Goal: Obtain resource: Download file/media

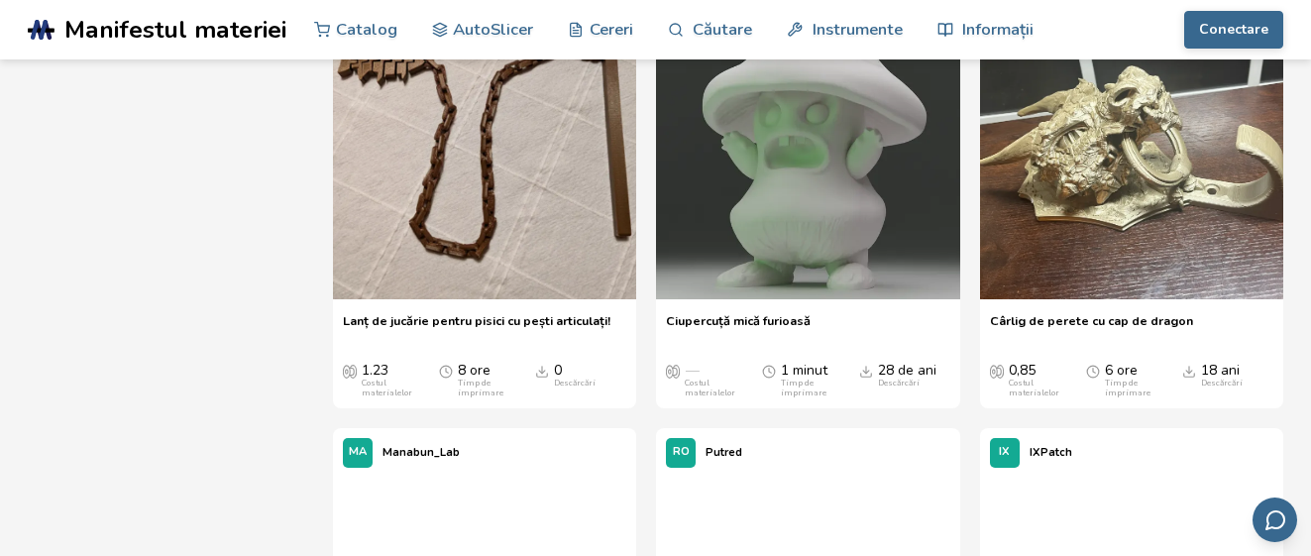
scroll to position [12781, 0]
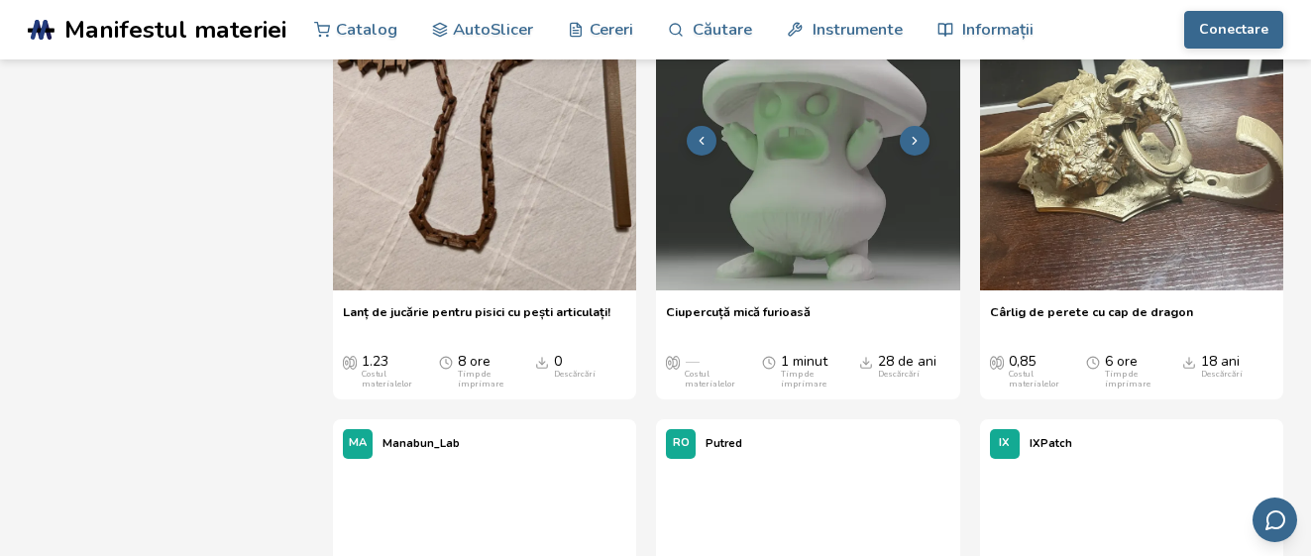
click at [805, 189] on img at bounding box center [807, 137] width 303 height 303
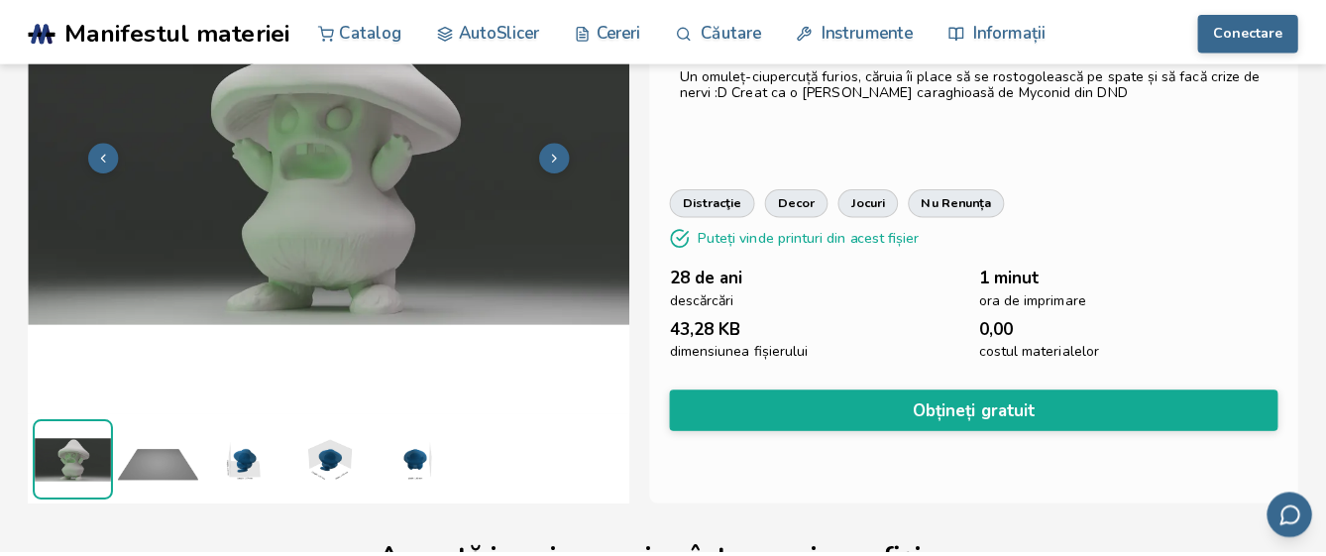
scroll to position [198, 0]
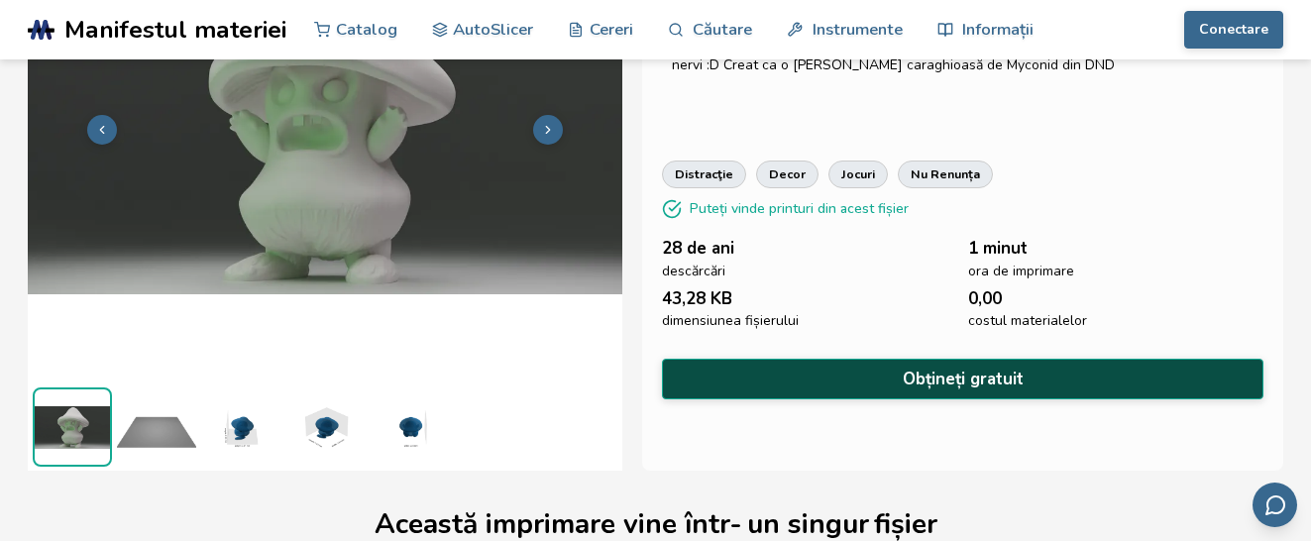
click at [957, 375] on font "Obțineți gratuit" at bounding box center [963, 379] width 121 height 23
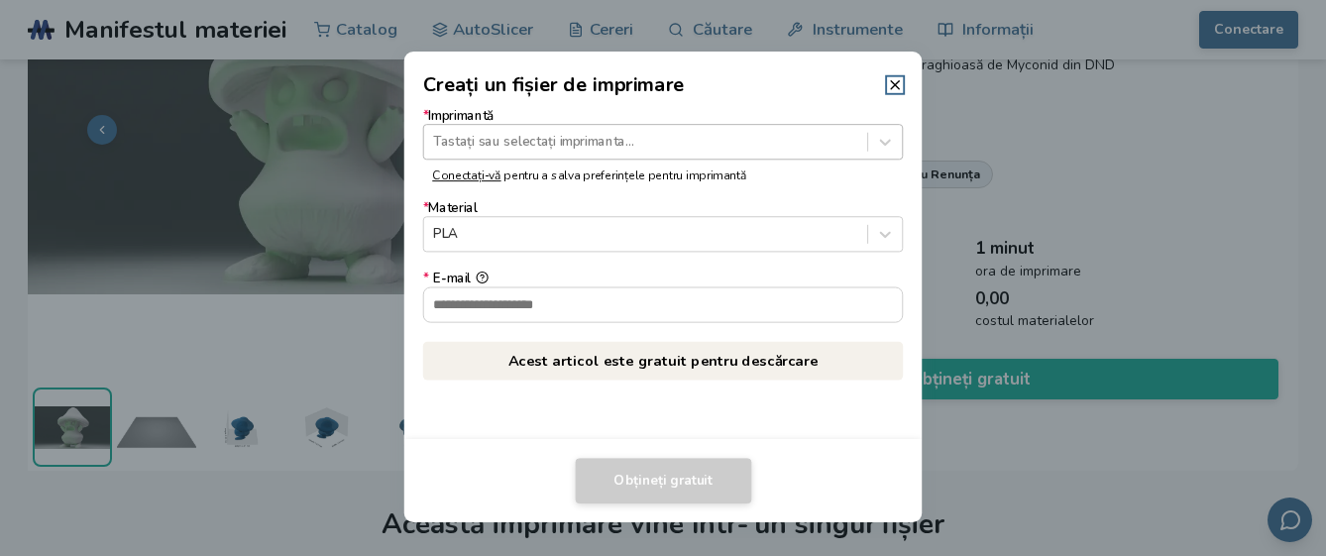
click at [451, 139] on div at bounding box center [645, 142] width 424 height 19
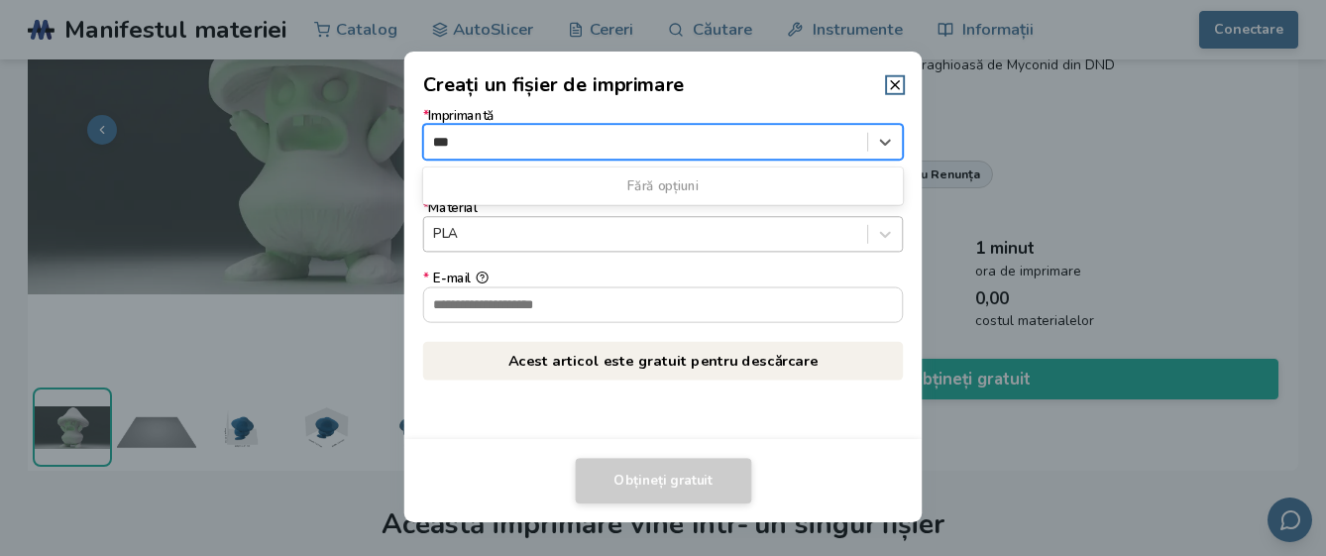
type input "***"
click at [450, 236] on div at bounding box center [645, 234] width 424 height 19
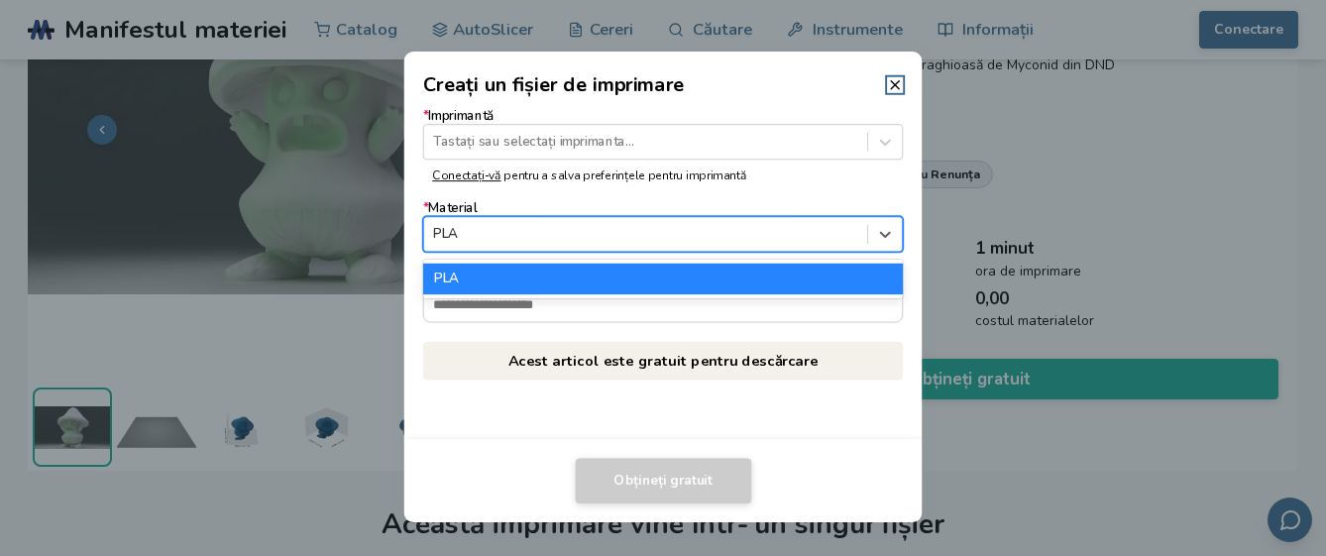
click at [888, 340] on div "* Imprimantă Tastați sau selectați imprimanta... Conectați-vă pentru a salva pr…" at bounding box center [663, 244] width 481 height 270
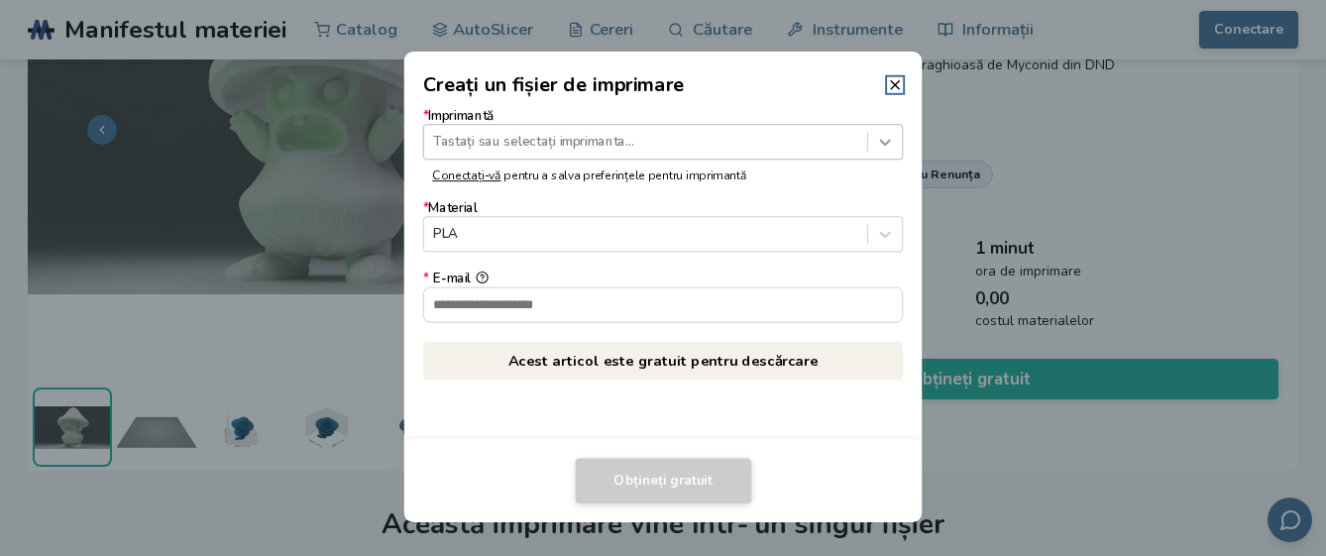
click at [887, 144] on icon at bounding box center [885, 142] width 11 height 6
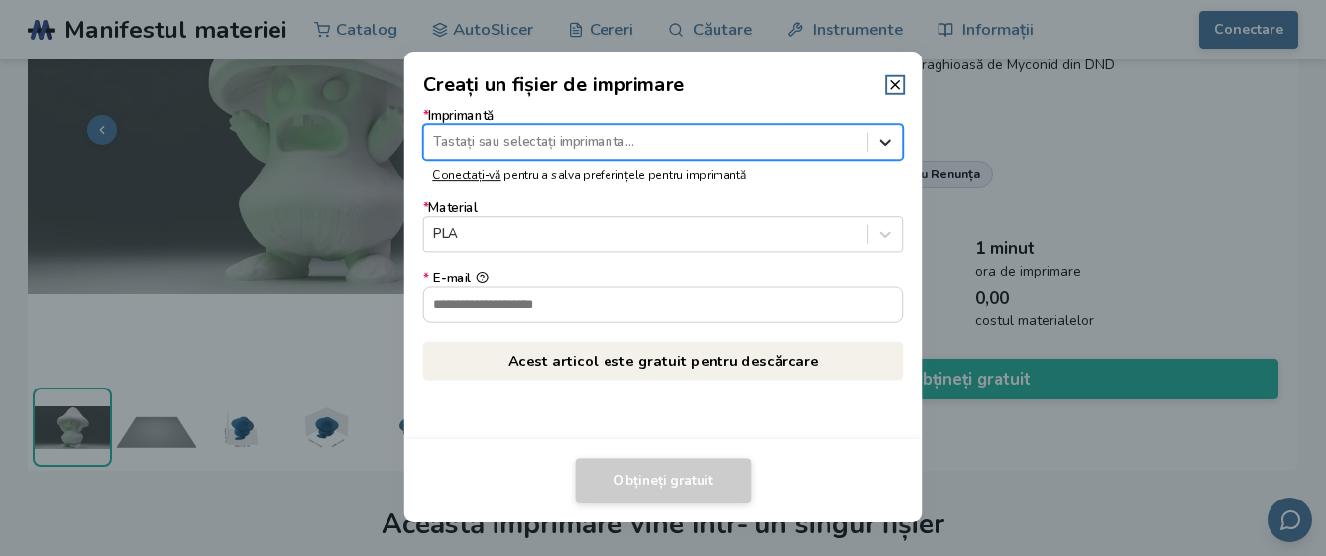
click at [887, 144] on icon at bounding box center [885, 142] width 11 height 6
click at [448, 307] on input "* E-mail" at bounding box center [663, 304] width 479 height 34
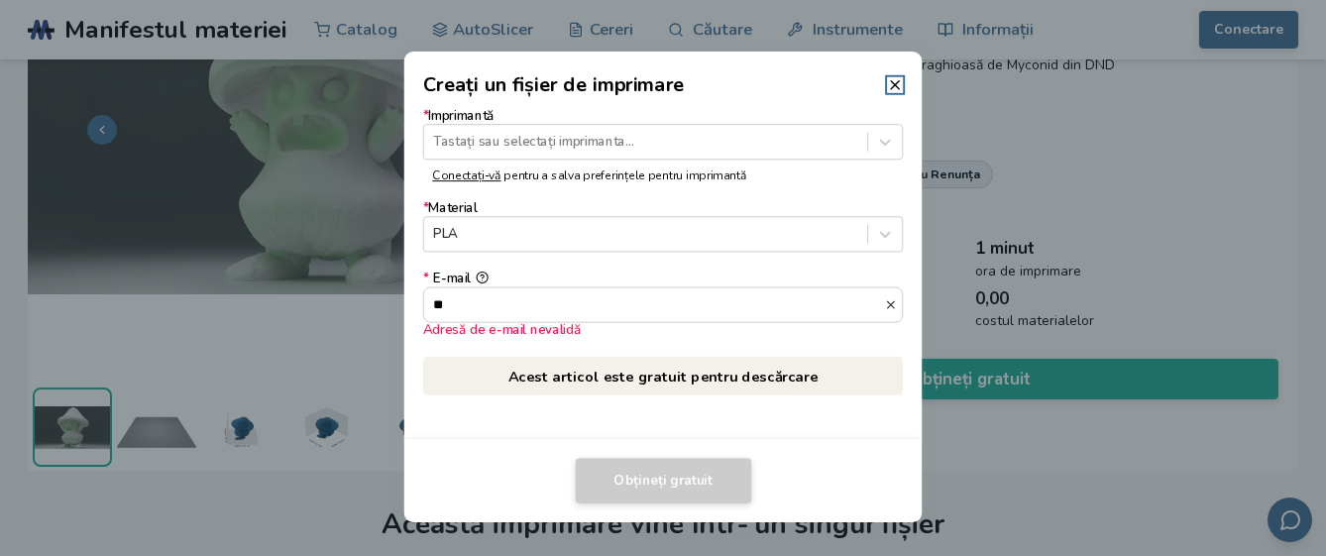
type input "*"
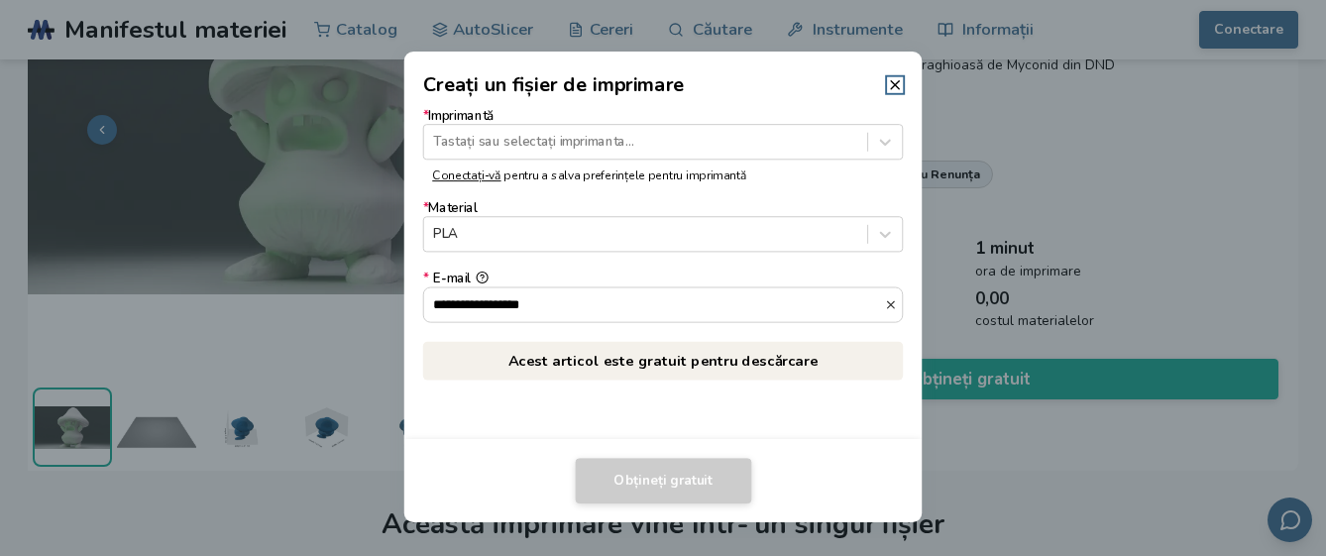
type input "**********"
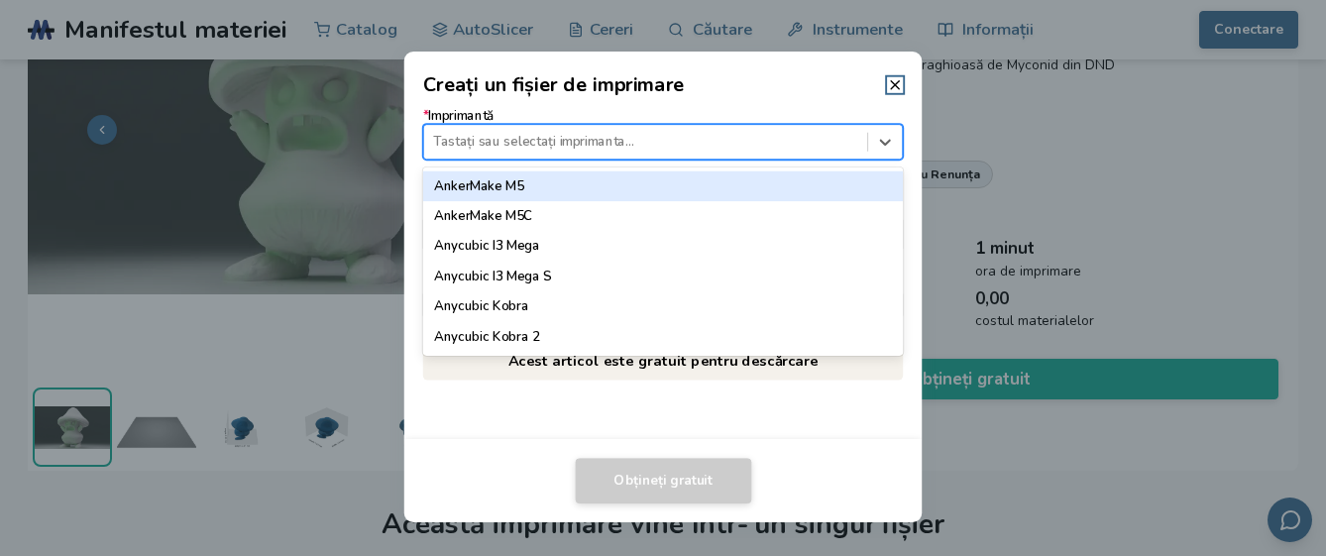
drag, startPoint x: 466, startPoint y: 130, endPoint x: 475, endPoint y: 147, distance: 19.1
click at [466, 131] on div "Tastați sau selectați imprimanta..." at bounding box center [645, 142] width 443 height 27
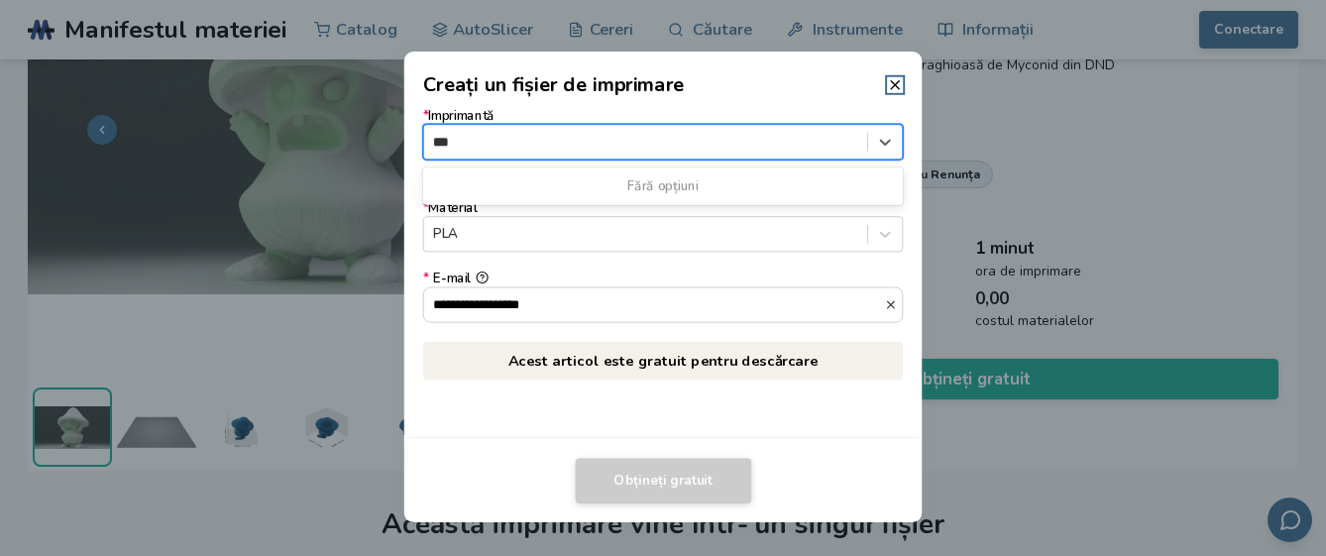
type input "***"
click at [461, 211] on font "Material" at bounding box center [452, 209] width 49 height 18
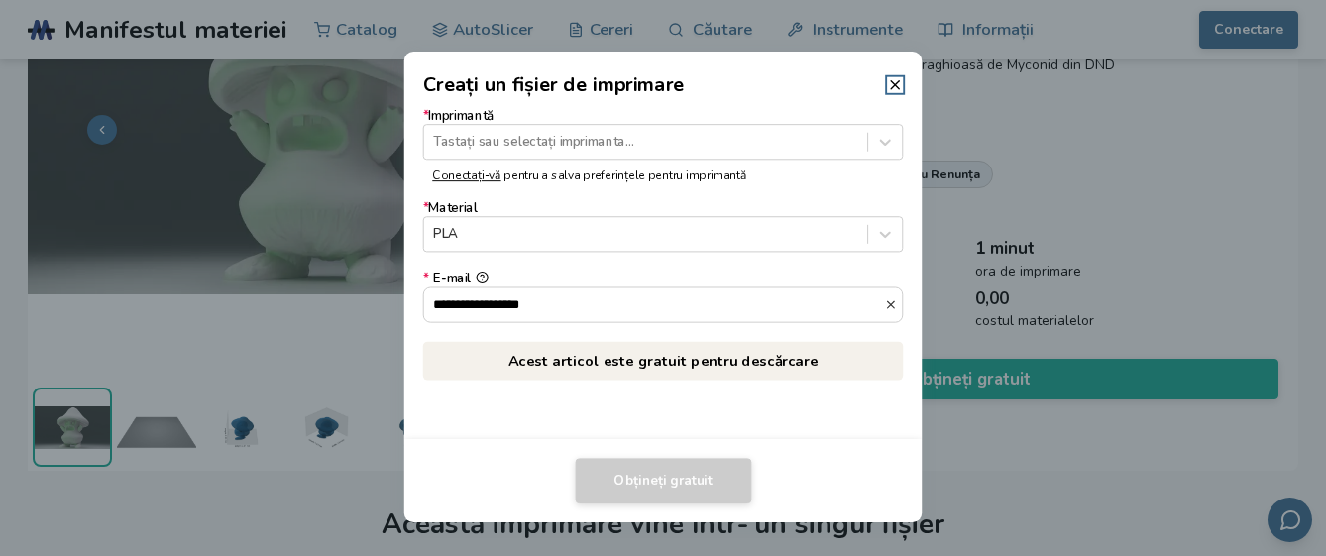
click at [632, 363] on font "Acest articol este gratuit pentru descărcare" at bounding box center [663, 361] width 310 height 20
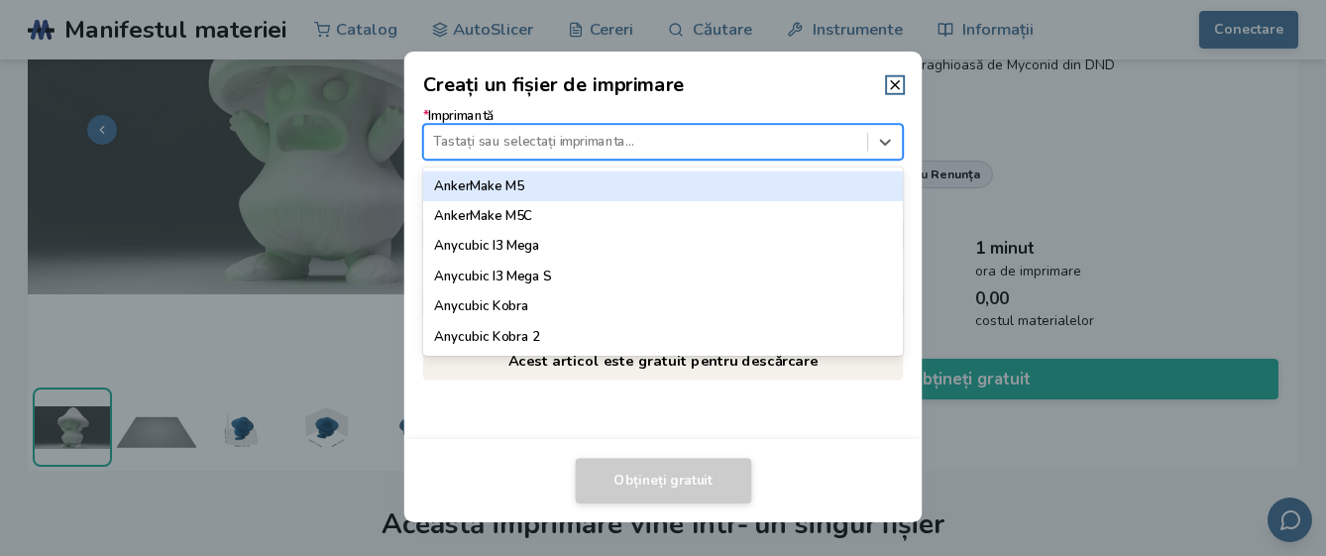
click at [444, 135] on div at bounding box center [645, 142] width 424 height 19
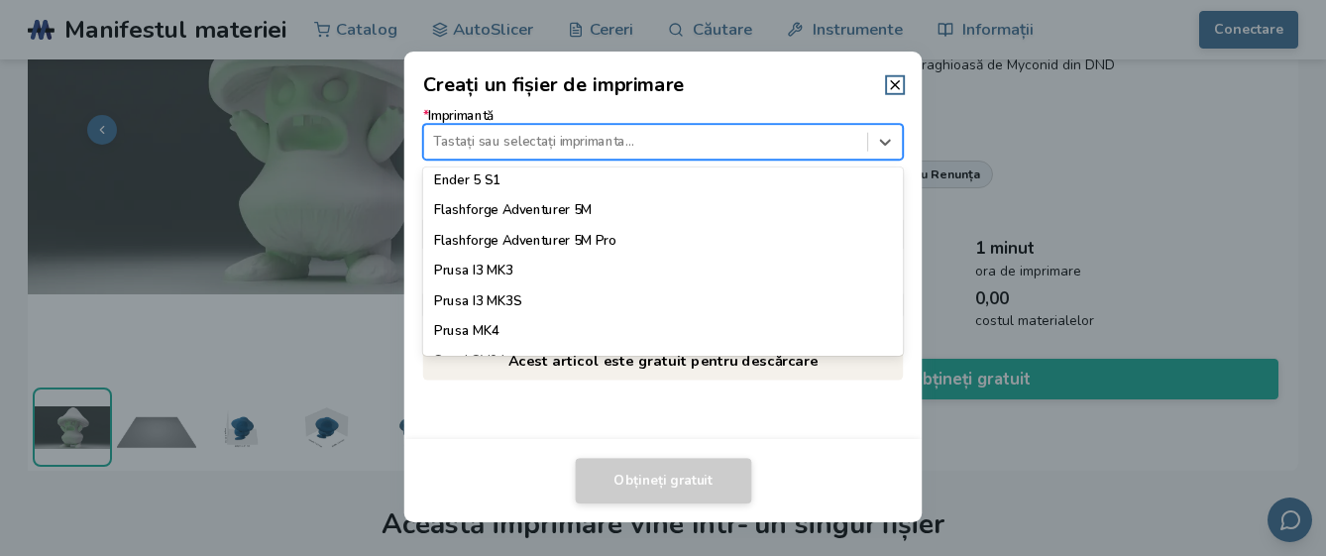
scroll to position [1647, 0]
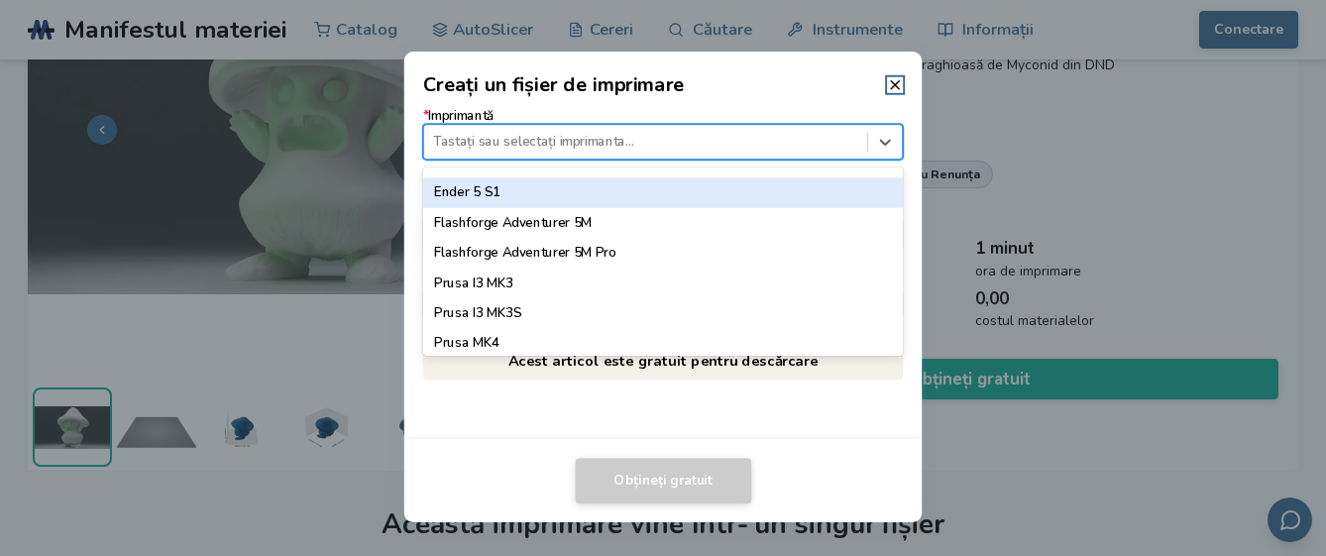
click at [465, 190] on font "Ender 5 S1" at bounding box center [467, 192] width 66 height 18
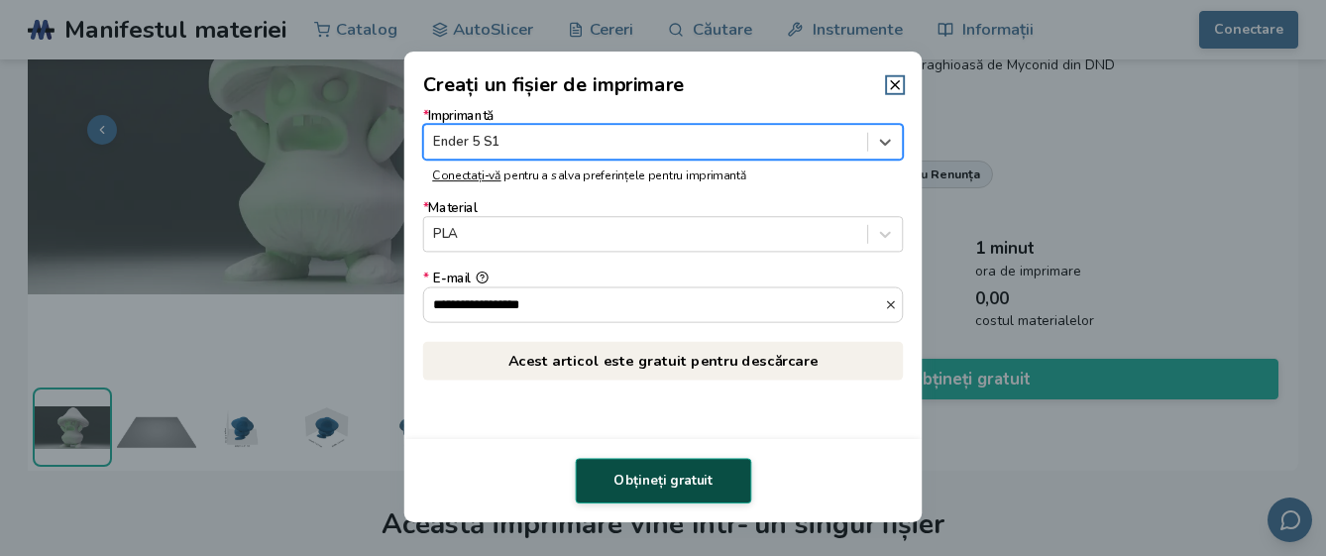
click at [657, 478] on font "Obțineți gratuit" at bounding box center [662, 481] width 99 height 18
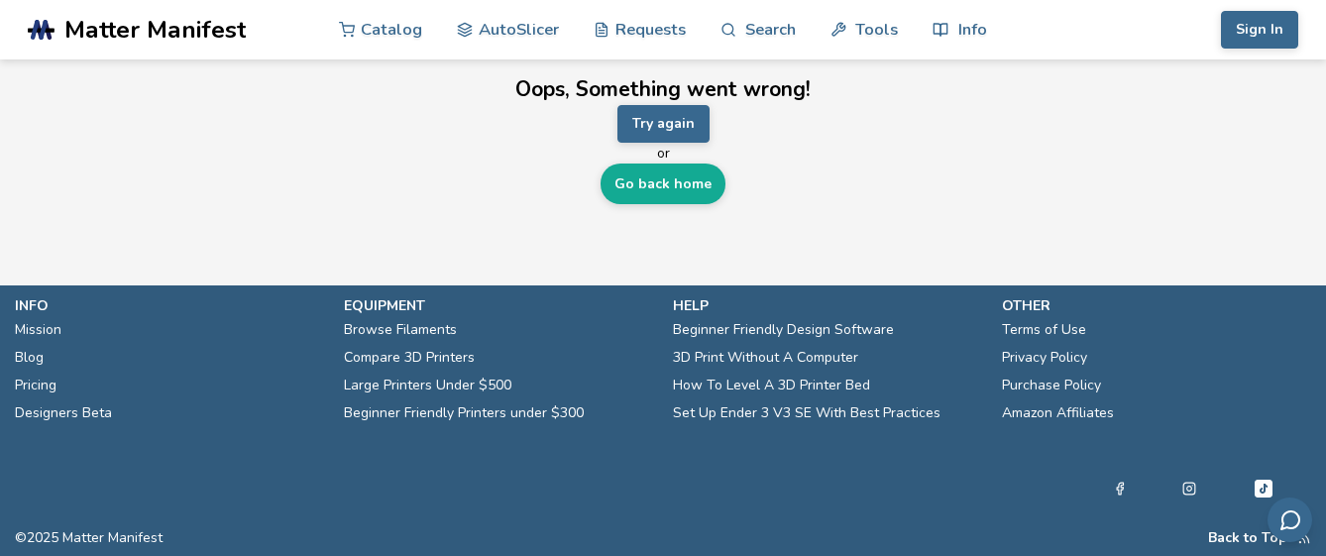
scroll to position [0, 0]
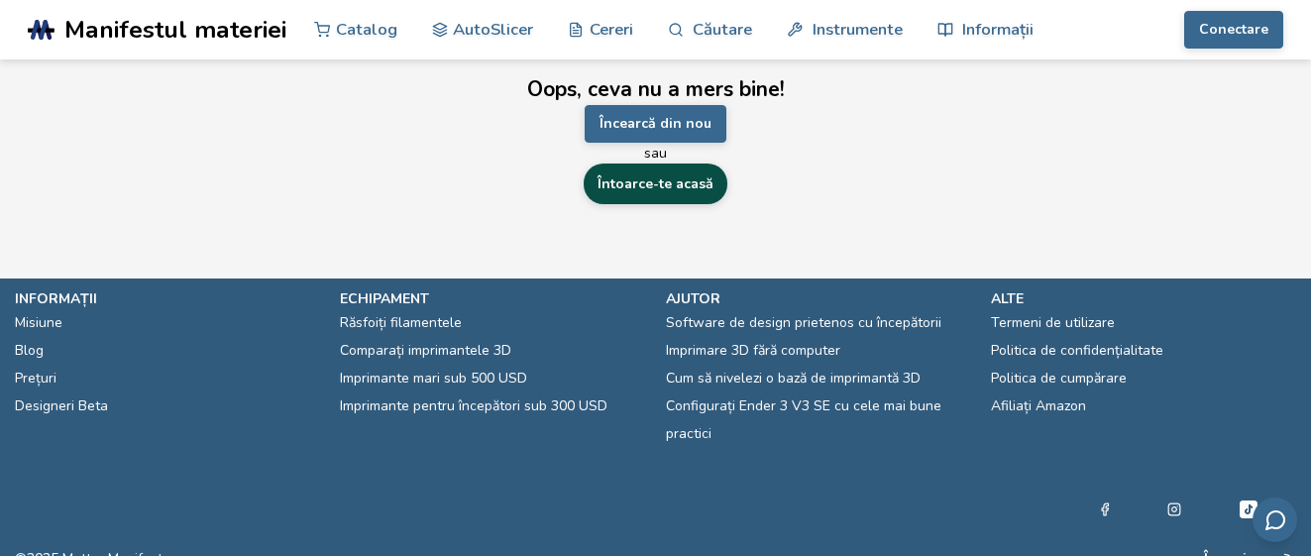
click at [647, 182] on font "Întoarce-te acasă" at bounding box center [655, 183] width 116 height 19
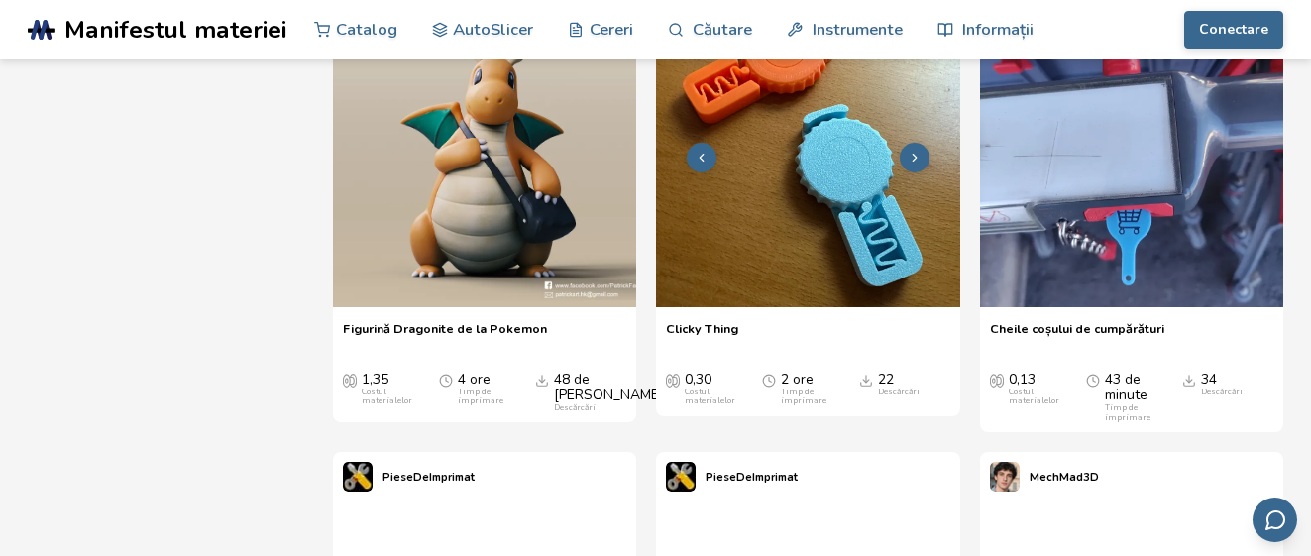
scroll to position [4558, 0]
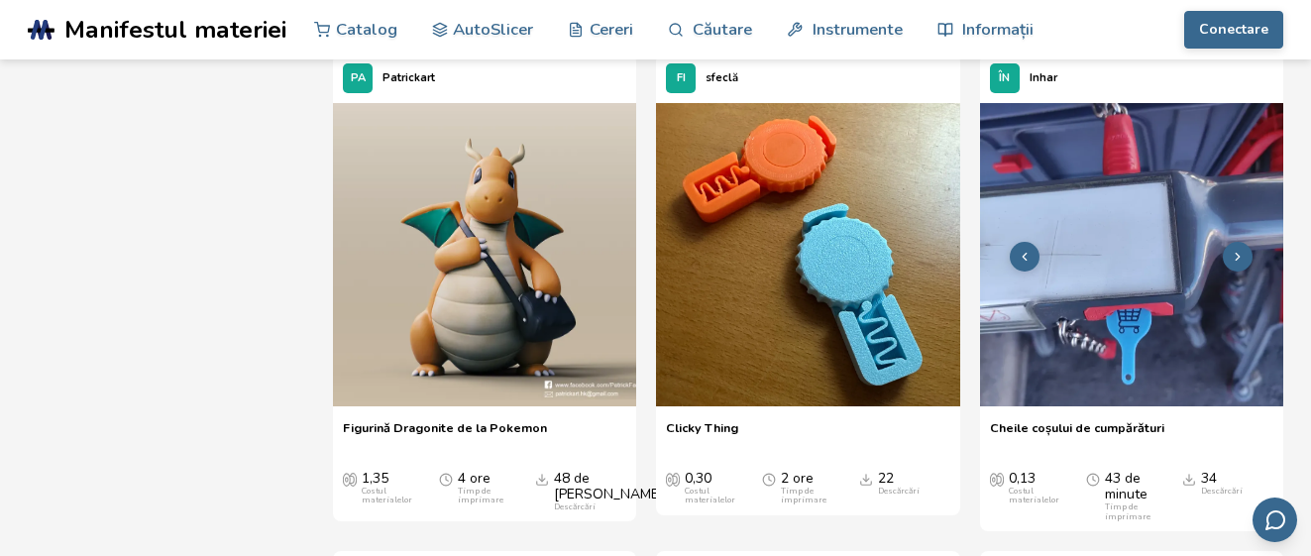
click at [1121, 302] on img at bounding box center [1131, 254] width 303 height 303
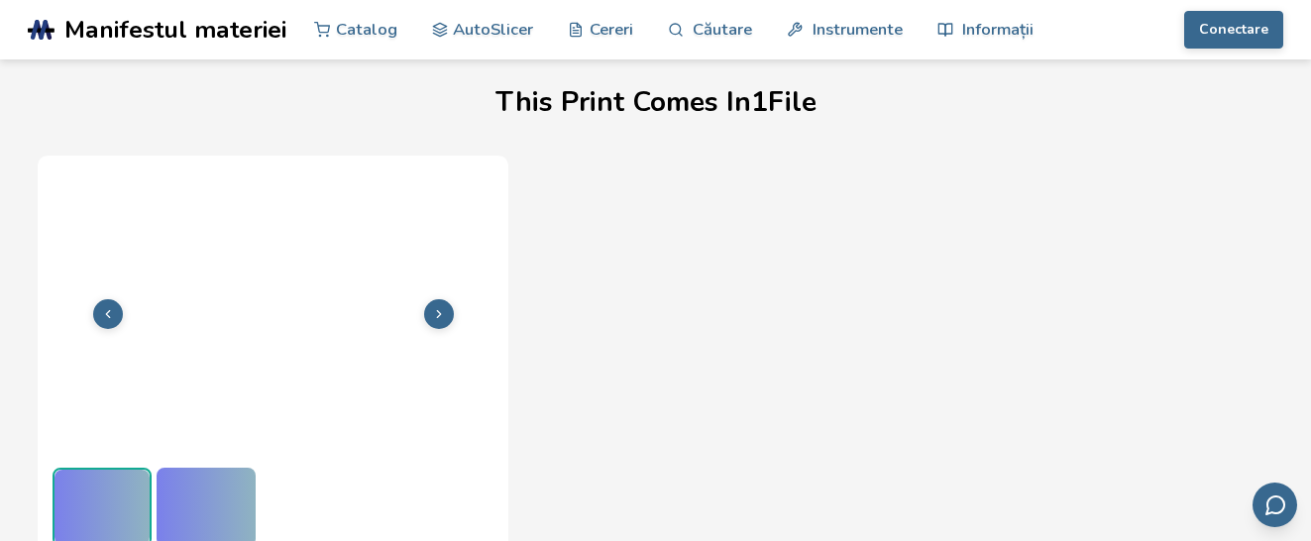
scroll to position [626, 0]
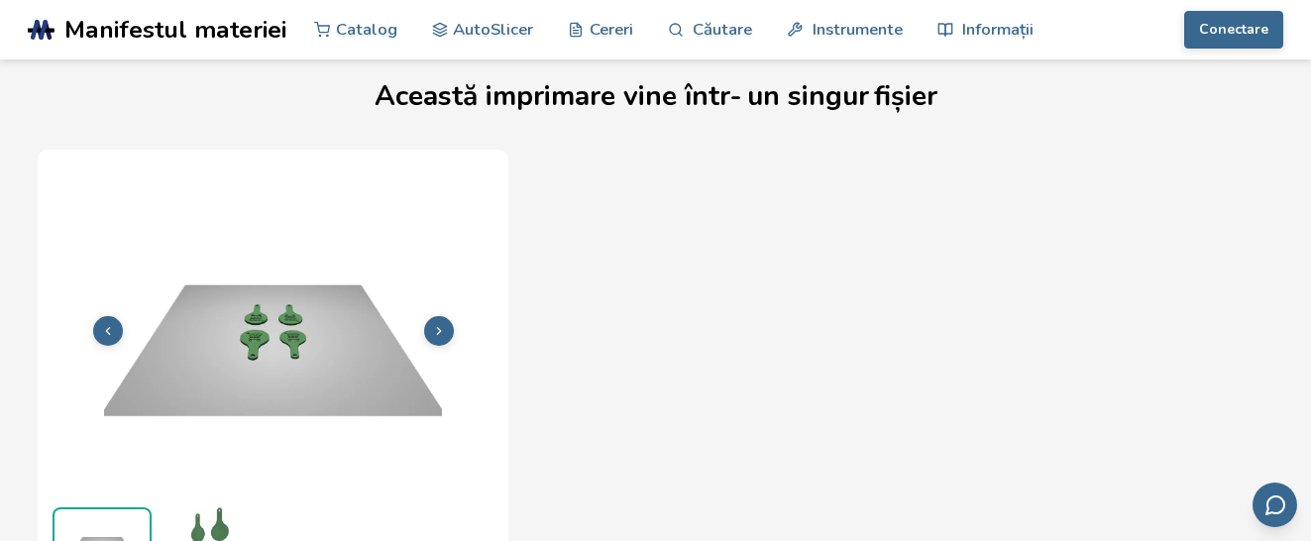
click at [438, 328] on polyline at bounding box center [439, 330] width 4 height 7
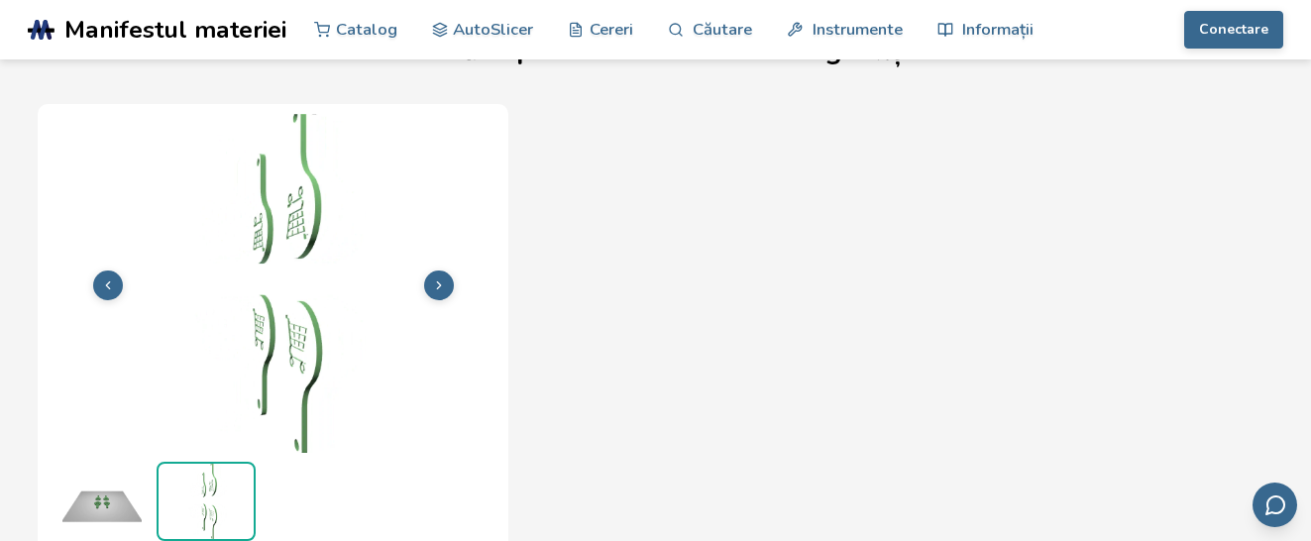
click at [439, 279] on icon at bounding box center [439, 285] width 14 height 14
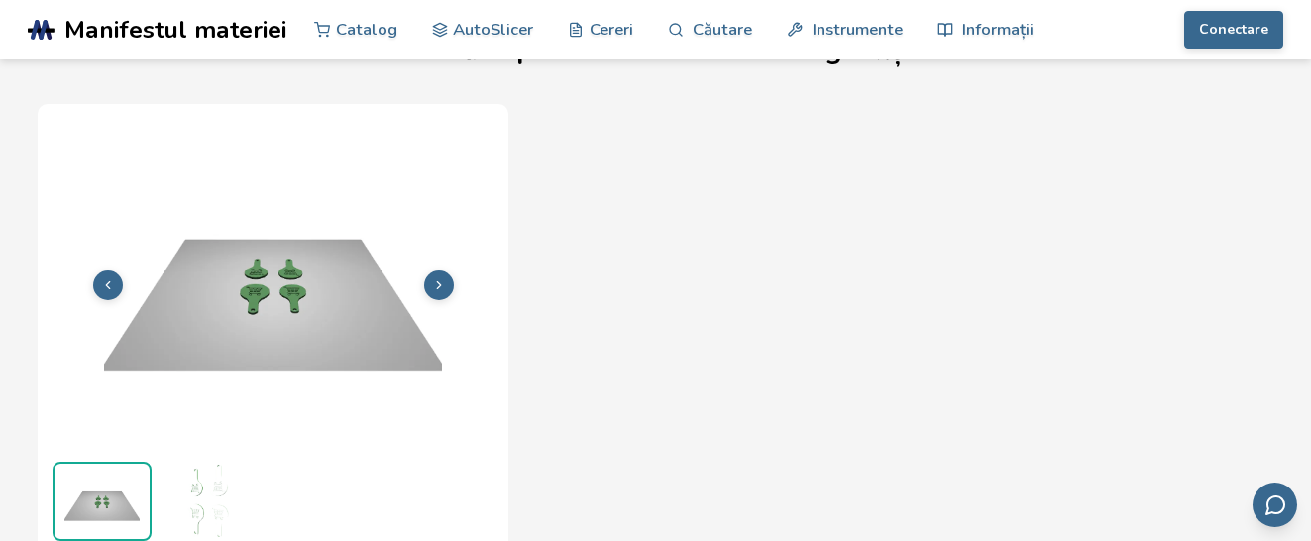
click at [434, 280] on icon at bounding box center [439, 285] width 14 height 14
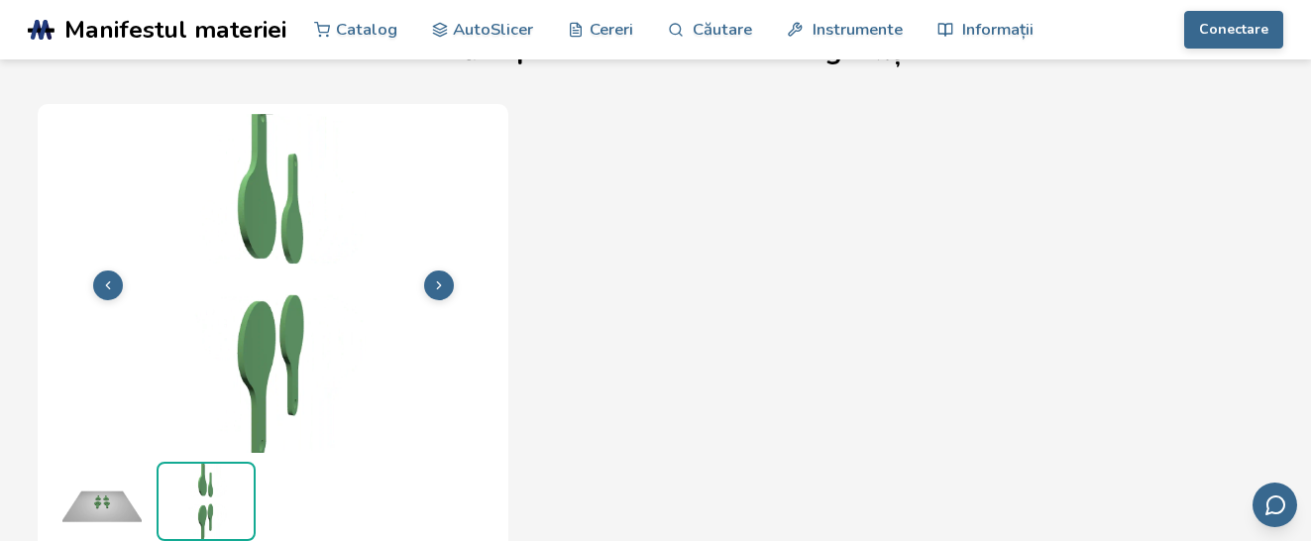
click at [434, 280] on icon at bounding box center [439, 285] width 14 height 14
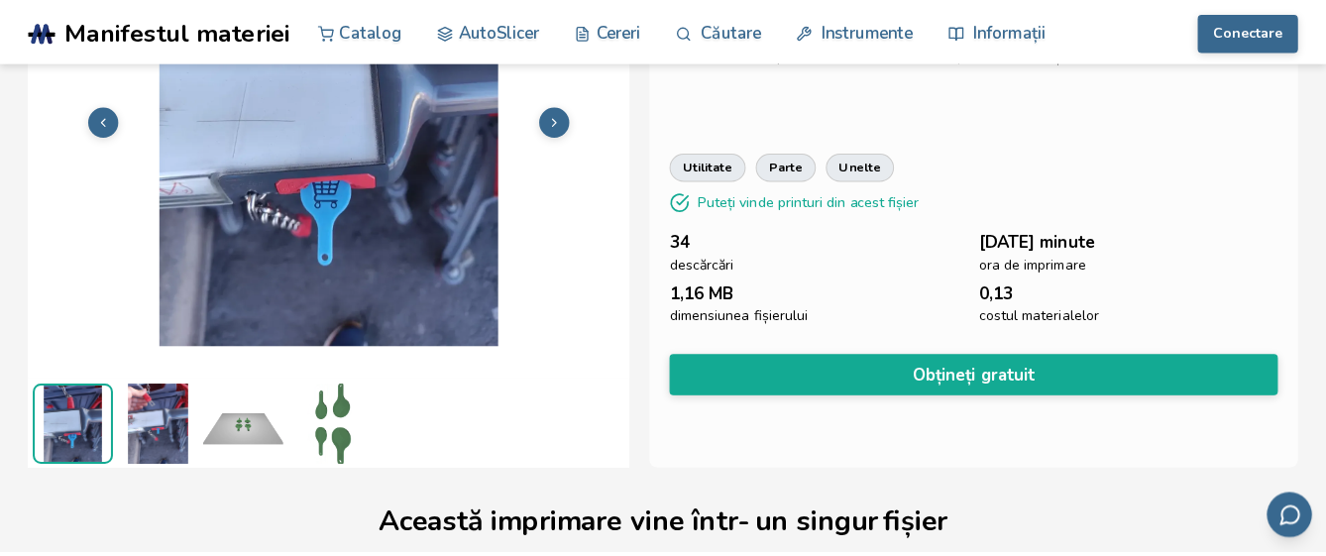
scroll to position [176, 0]
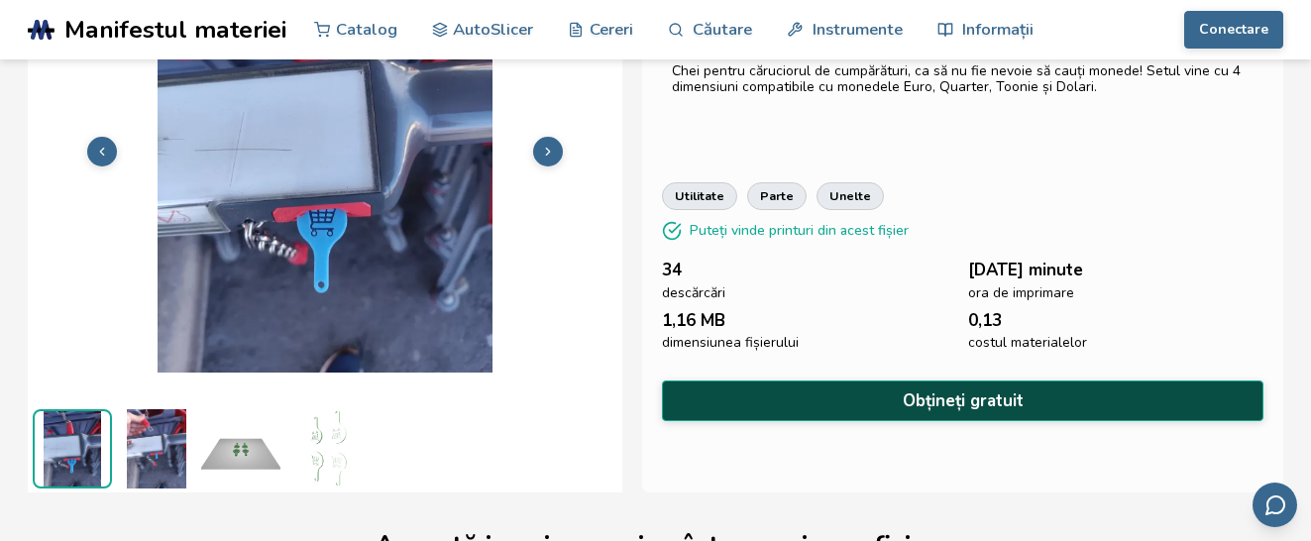
click at [975, 390] on font "Obțineți gratuit" at bounding box center [963, 400] width 121 height 23
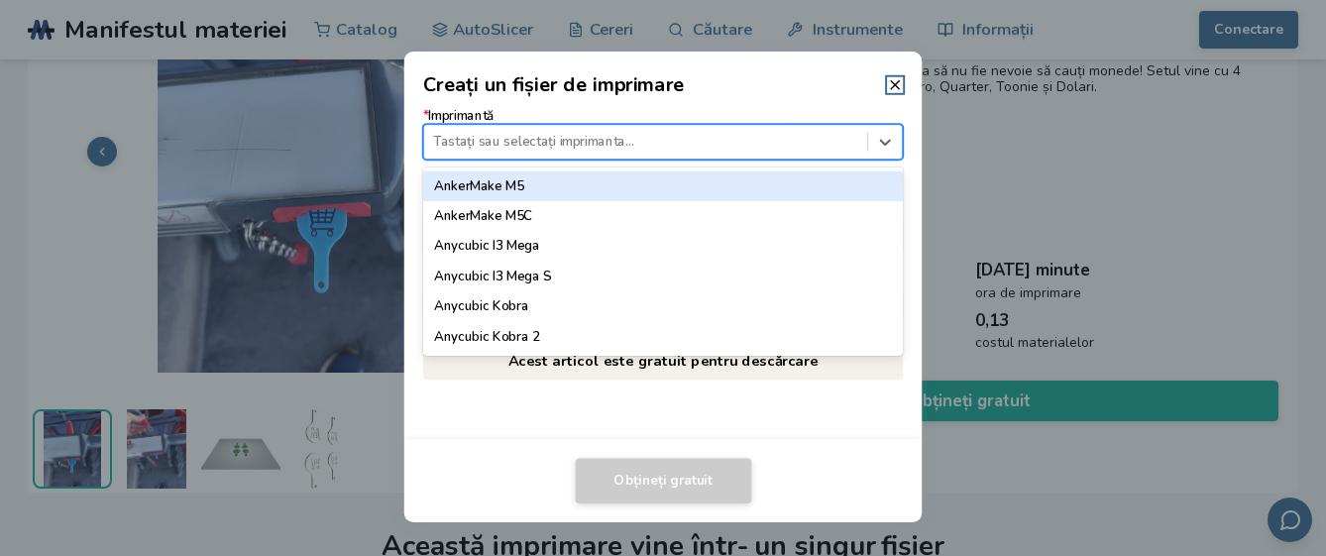
click at [460, 144] on div at bounding box center [645, 142] width 424 height 19
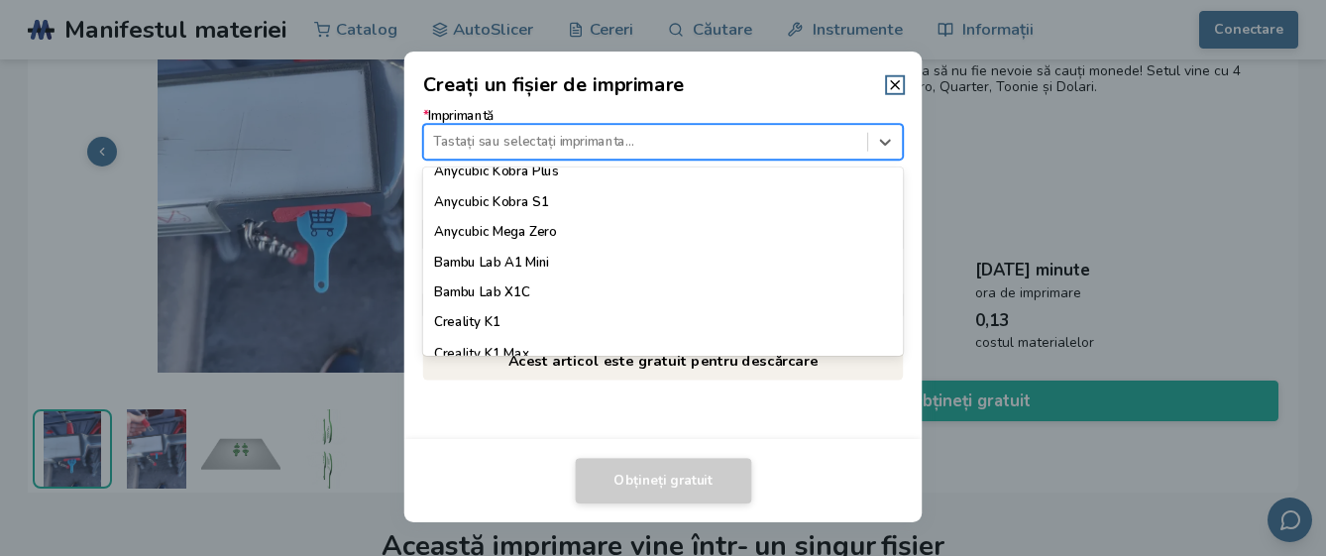
scroll to position [463, 0]
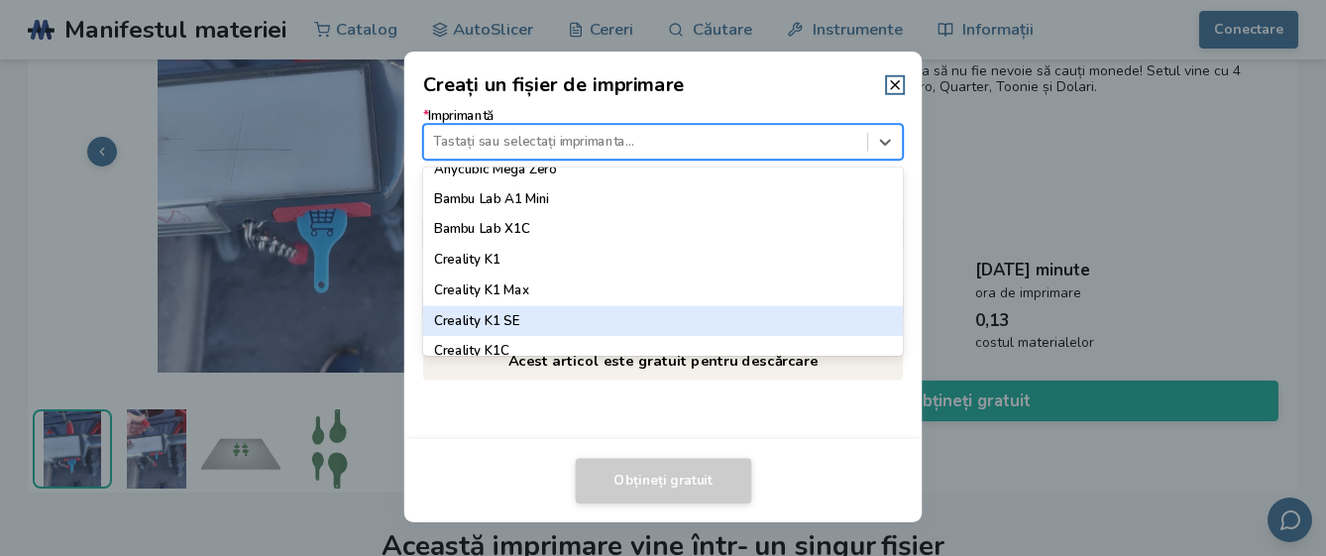
click at [472, 318] on font "Creality K1 SE" at bounding box center [476, 320] width 85 height 18
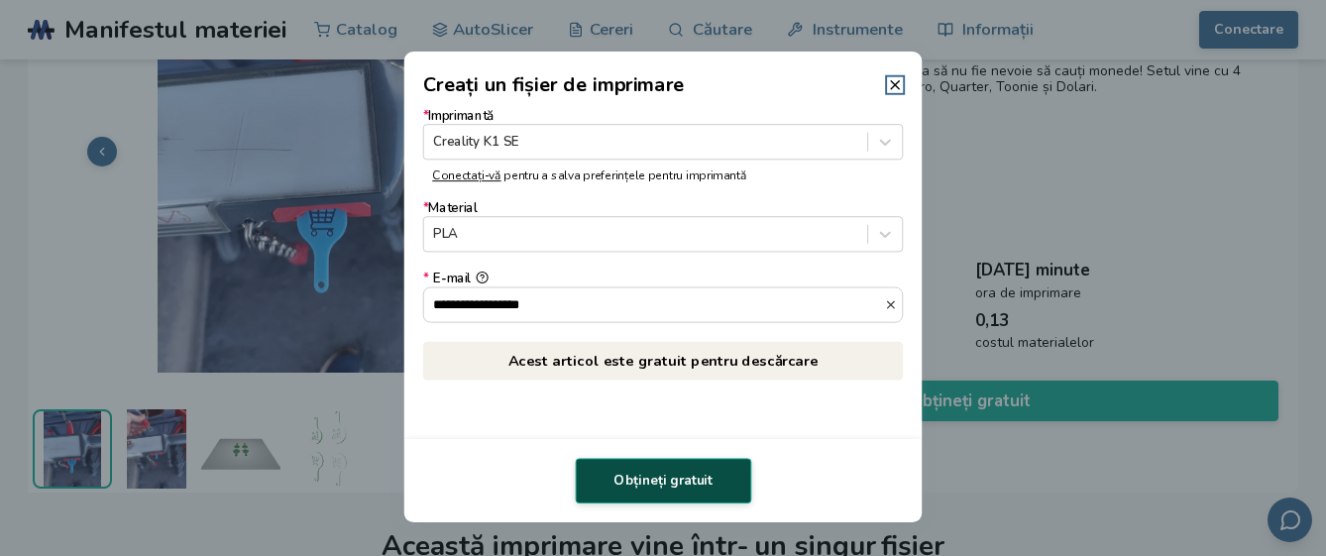
click at [663, 479] on font "Obțineți gratuit" at bounding box center [662, 481] width 99 height 18
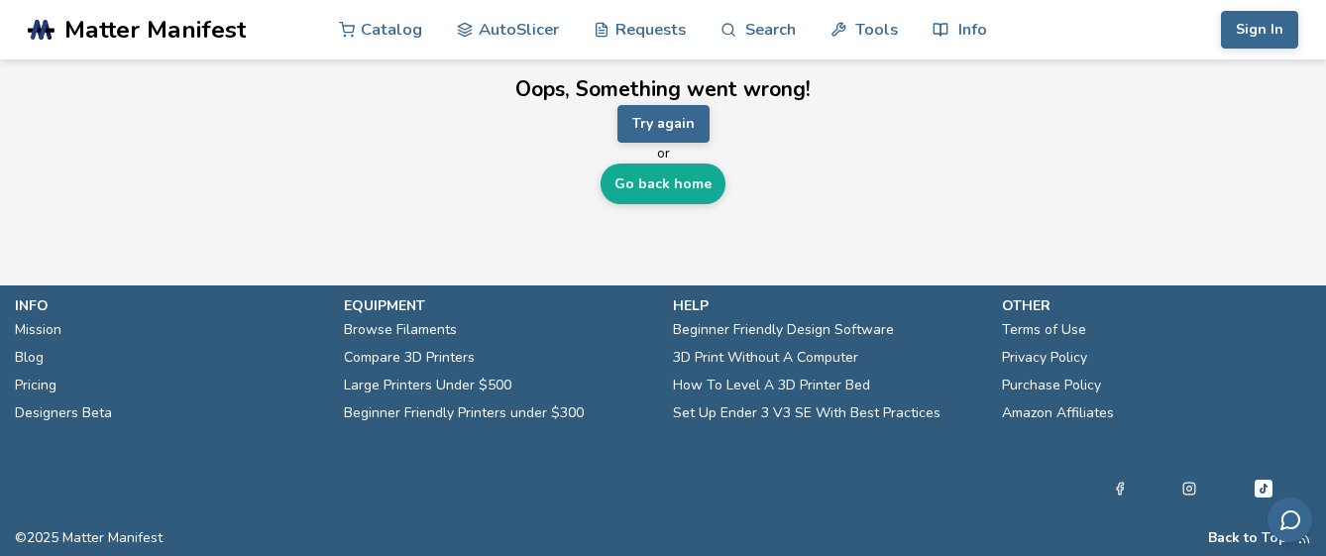
scroll to position [0, 0]
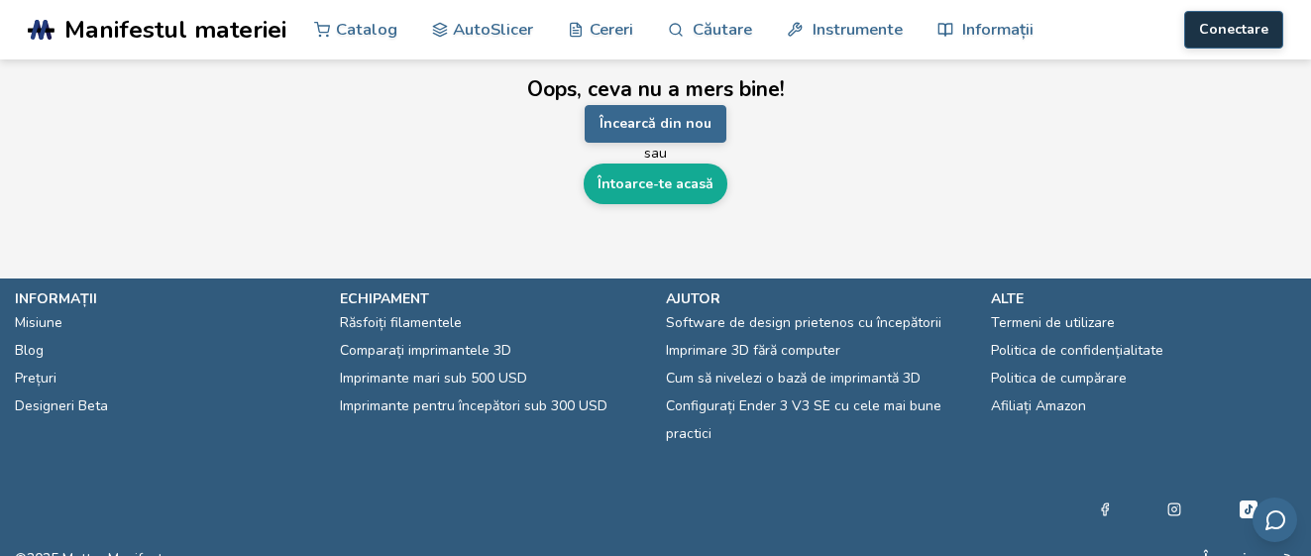
click at [1237, 27] on font "Conectare" at bounding box center [1233, 29] width 69 height 19
